Goal: Find specific page/section: Find specific page/section

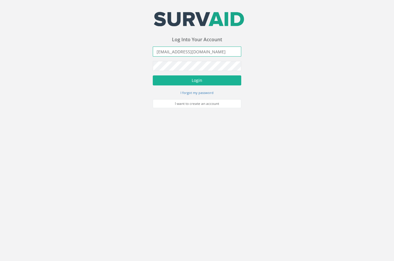
drag, startPoint x: 205, startPoint y: 48, endPoint x: 69, endPoint y: 55, distance: 136.6
click at [81, 55] on div "Your email address was sucessfully verified - please login below to continue Yo…" at bounding box center [197, 54] width 394 height 108
type input "[PERSON_NAME][EMAIL_ADDRESS][PERSON_NAME][DOMAIN_NAME]"
click at [153, 75] on button "Login" at bounding box center [197, 80] width 88 height 10
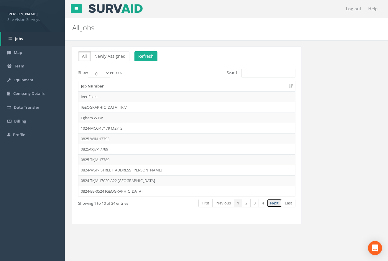
click at [276, 203] on link "Next" at bounding box center [274, 203] width 15 height 9
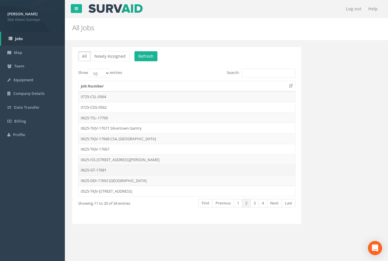
click at [118, 169] on td "0625-GT-17681" at bounding box center [186, 170] width 217 height 11
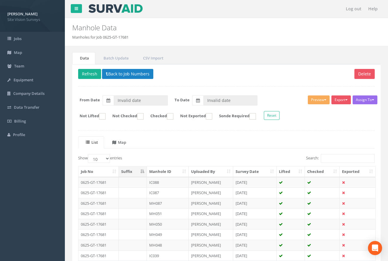
type input "[DATE]"
click at [170, 172] on th "Manhole ID" at bounding box center [168, 171] width 42 height 11
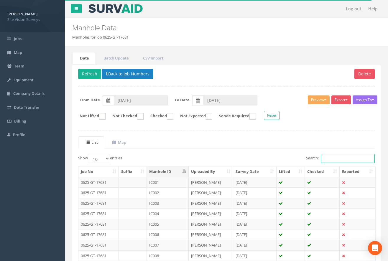
click at [329, 158] on input "Search:" at bounding box center [347, 158] width 54 height 9
click at [353, 158] on input "Search:" at bounding box center [347, 158] width 54 height 9
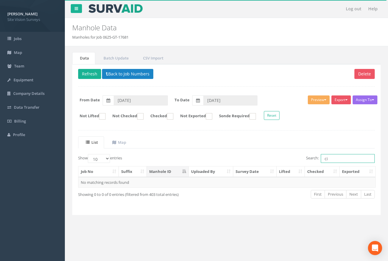
type input "c"
type input "ic073"
click at [230, 184] on td "[PERSON_NAME]" at bounding box center [211, 182] width 44 height 11
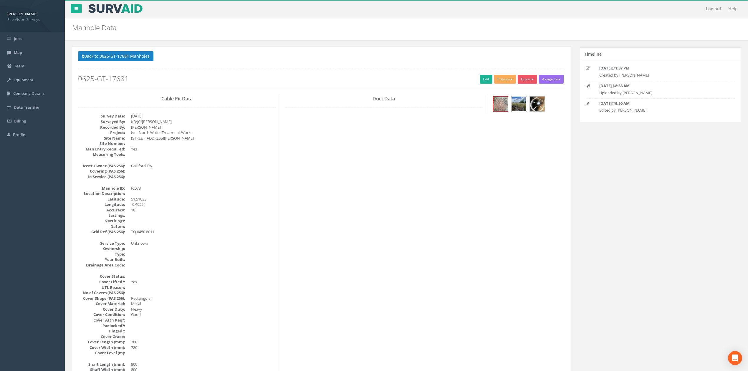
click at [393, 106] on img at bounding box center [519, 104] width 15 height 15
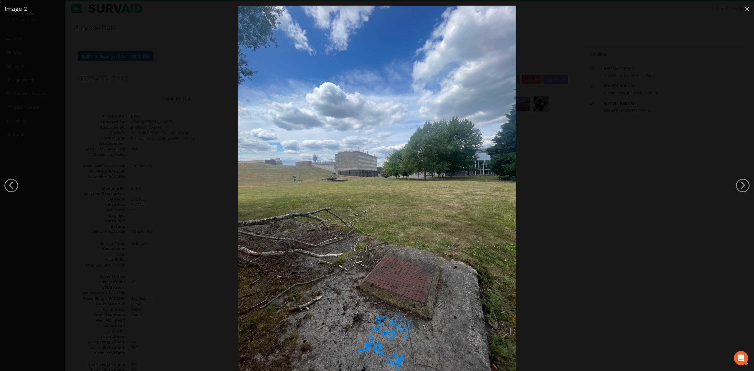
click at [393, 181] on div at bounding box center [377, 191] width 754 height 371
